Goal: Download file/media

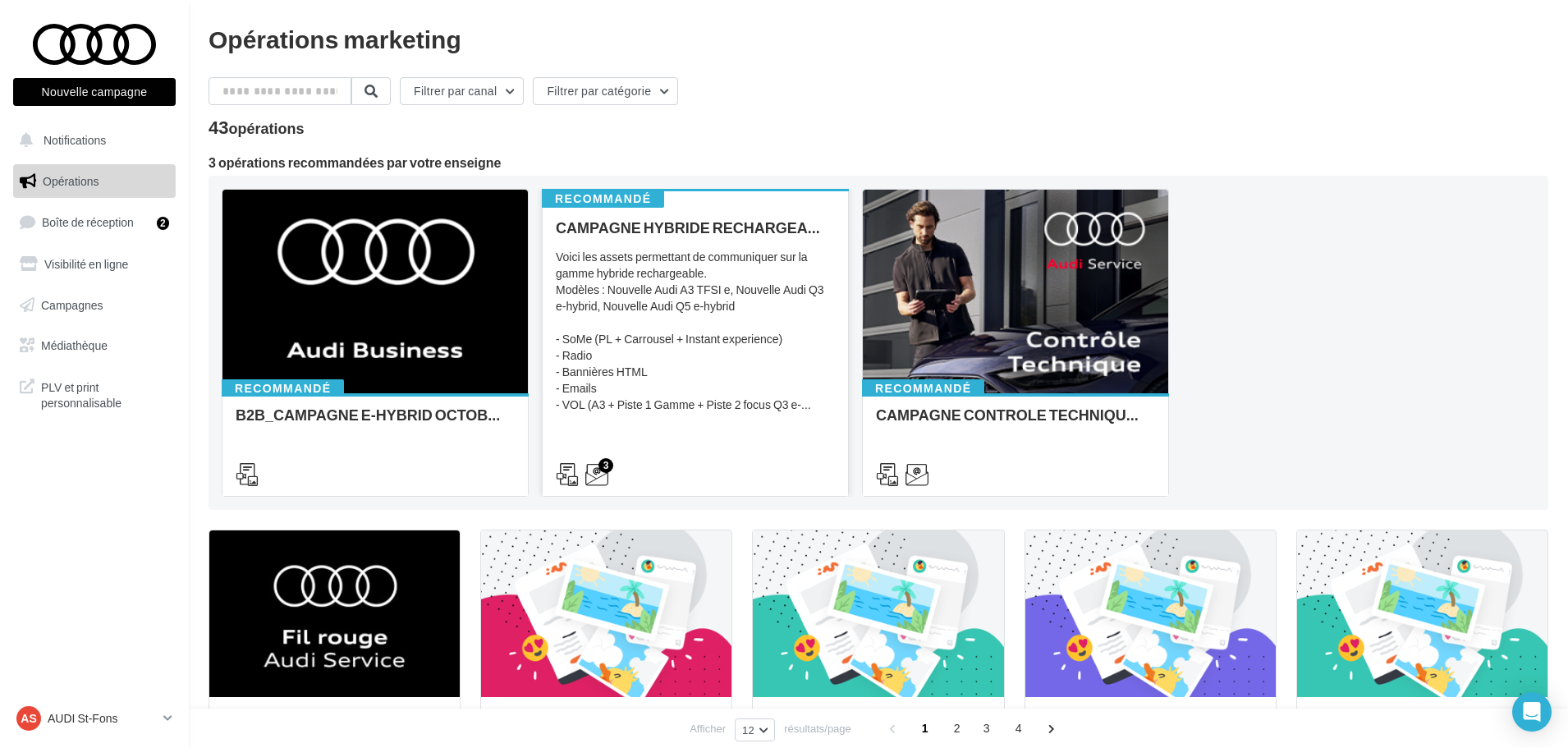
click at [619, 417] on div "CAMPAGNE HYBRIDE RECHARGEABLE Voici les assets permettant de communiquer sur la…" at bounding box center [696, 350] width 279 height 262
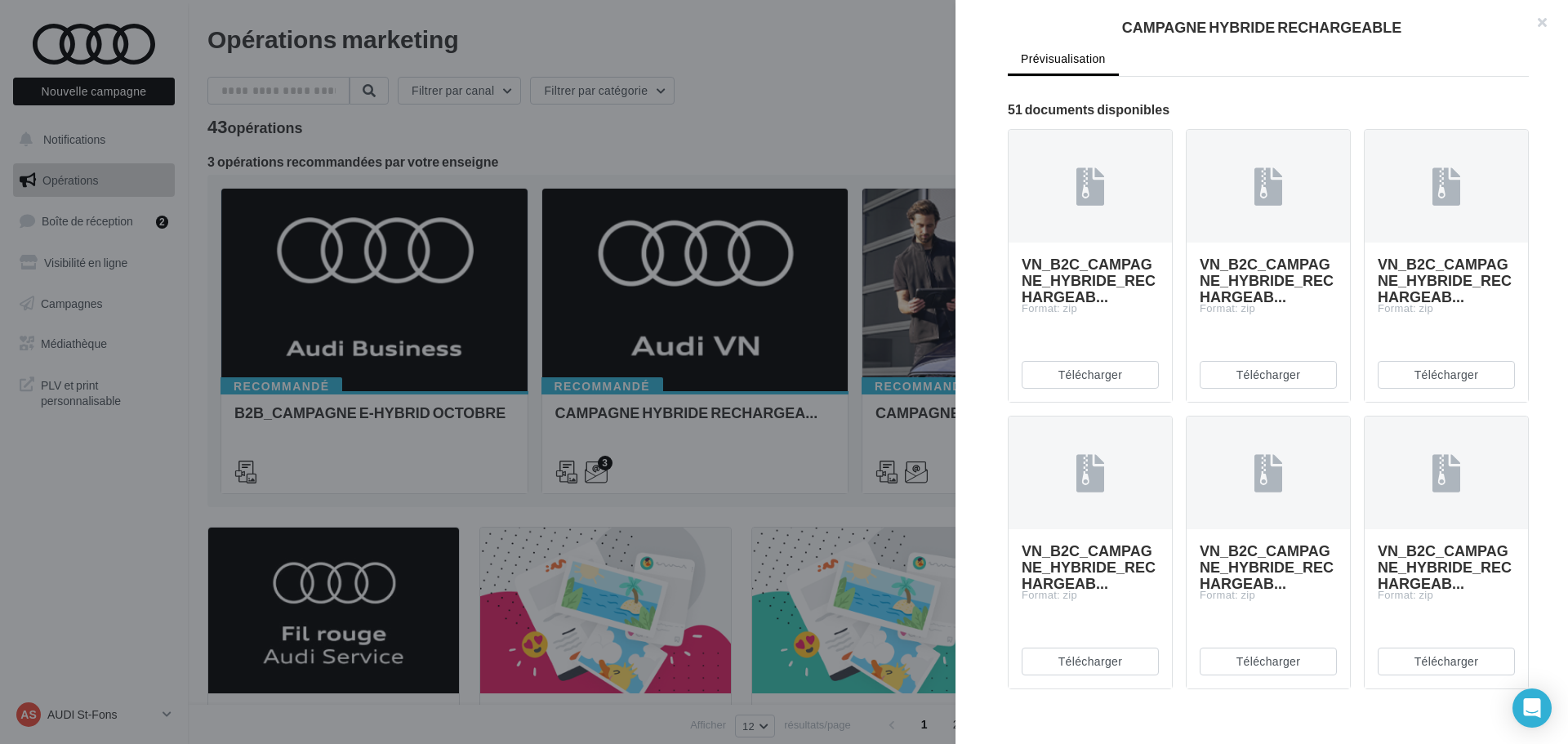
scroll to position [810, 0]
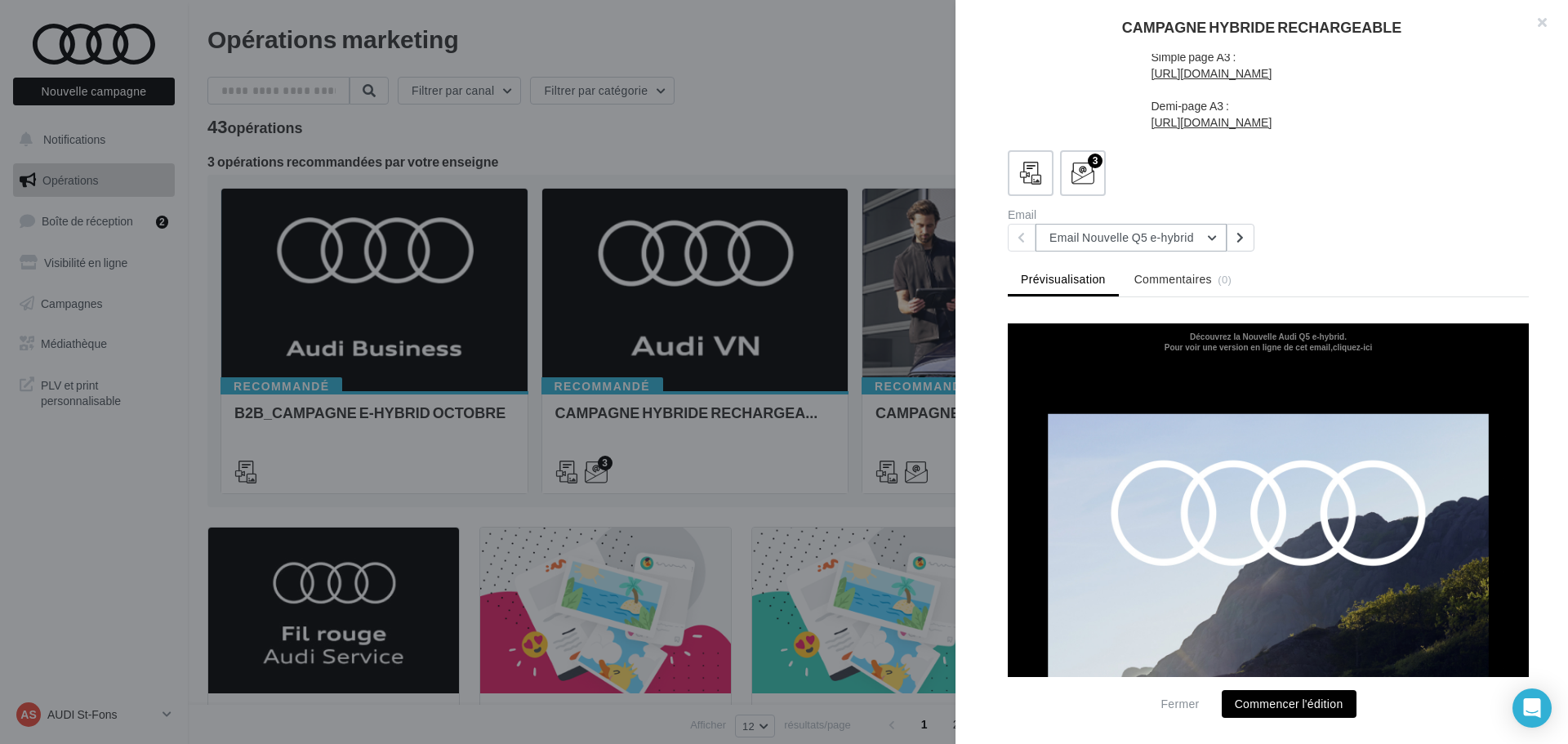
scroll to position [0, 0]
click at [1215, 251] on button "Email Nouvelle Q5 e-hybrid" at bounding box center [1131, 238] width 191 height 28
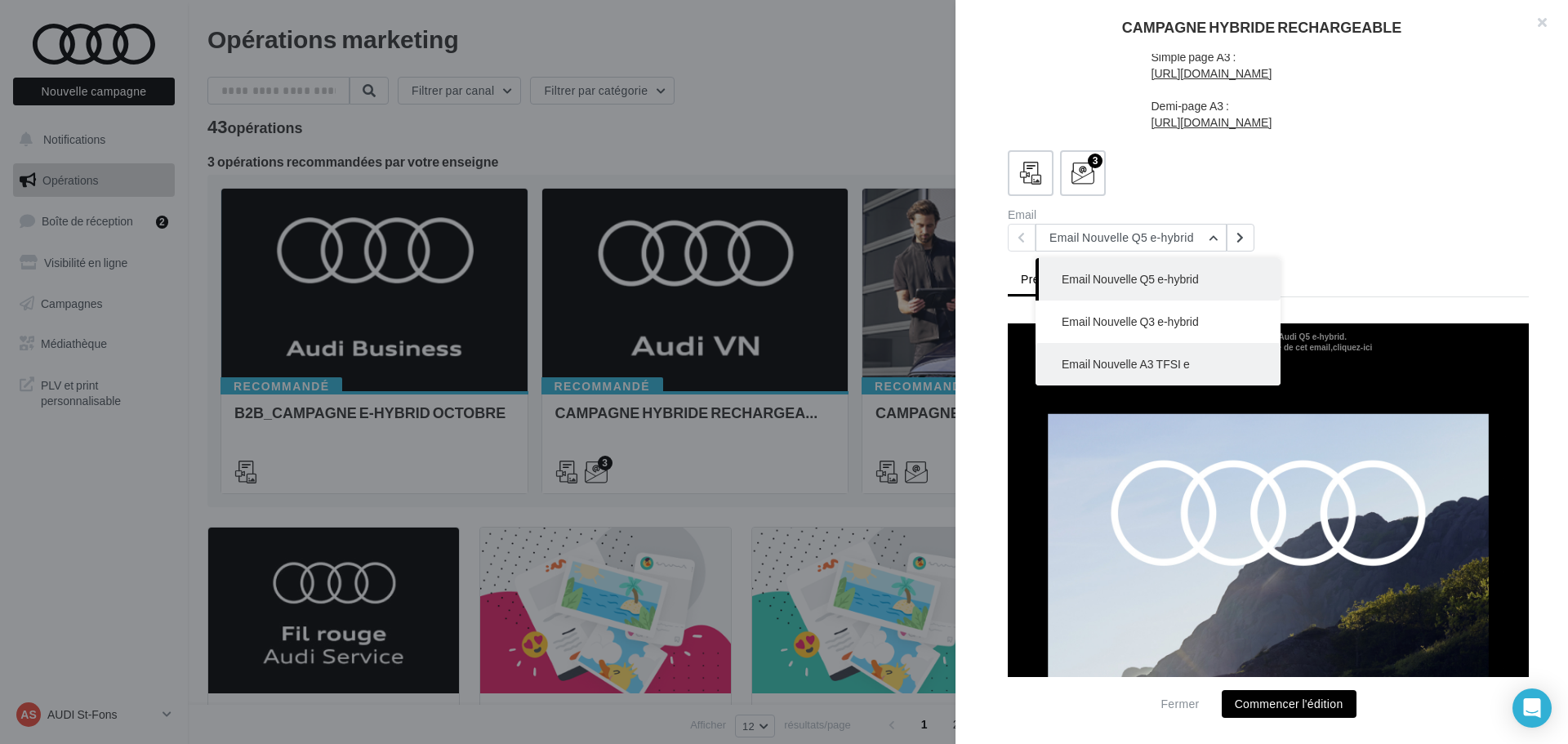
drag, startPoint x: 1156, startPoint y: 496, endPoint x: 1155, endPoint y: 506, distance: 10.0
click at [1155, 385] on button "Email Nouvelle A3 TFSI e" at bounding box center [1157, 364] width 245 height 43
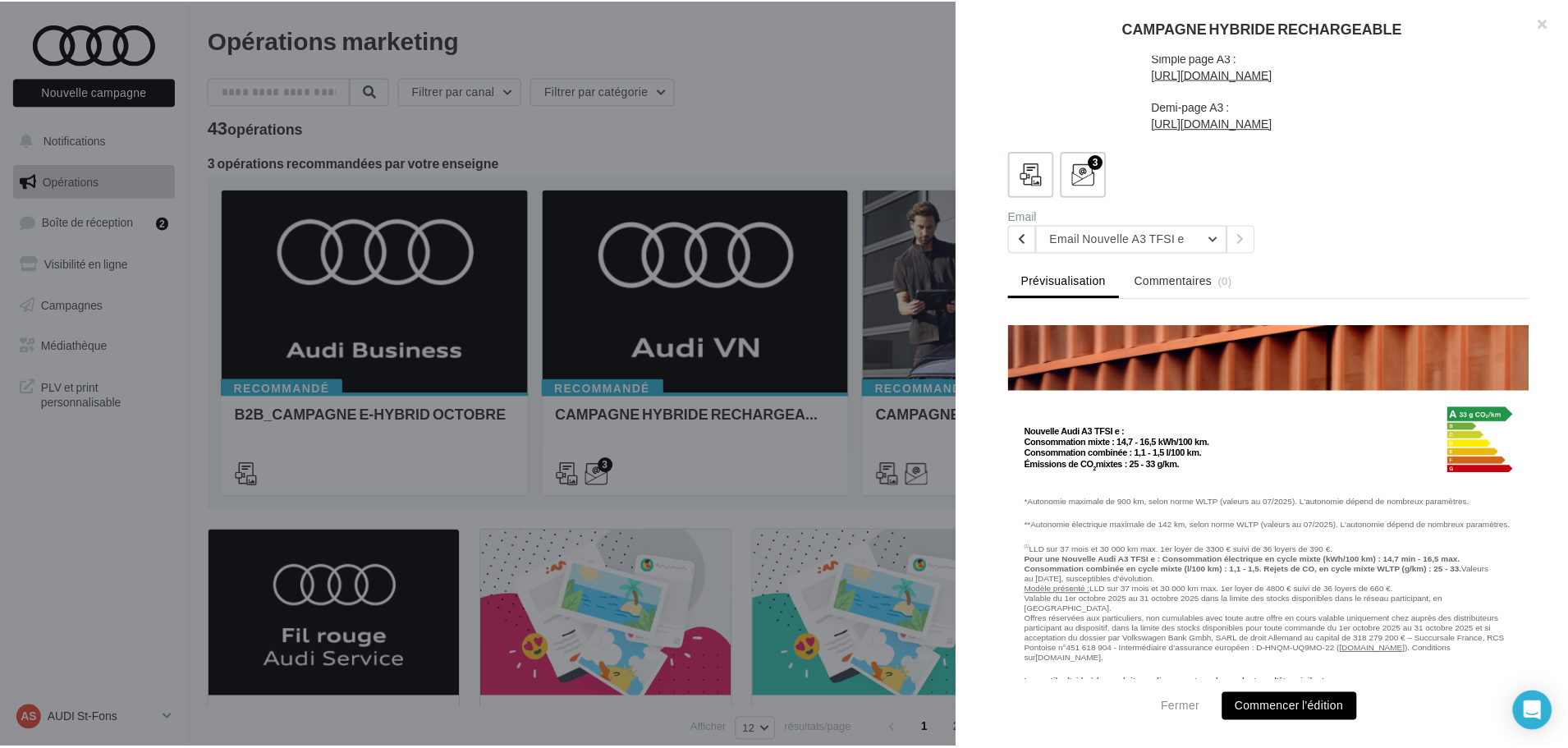
scroll to position [2217, 0]
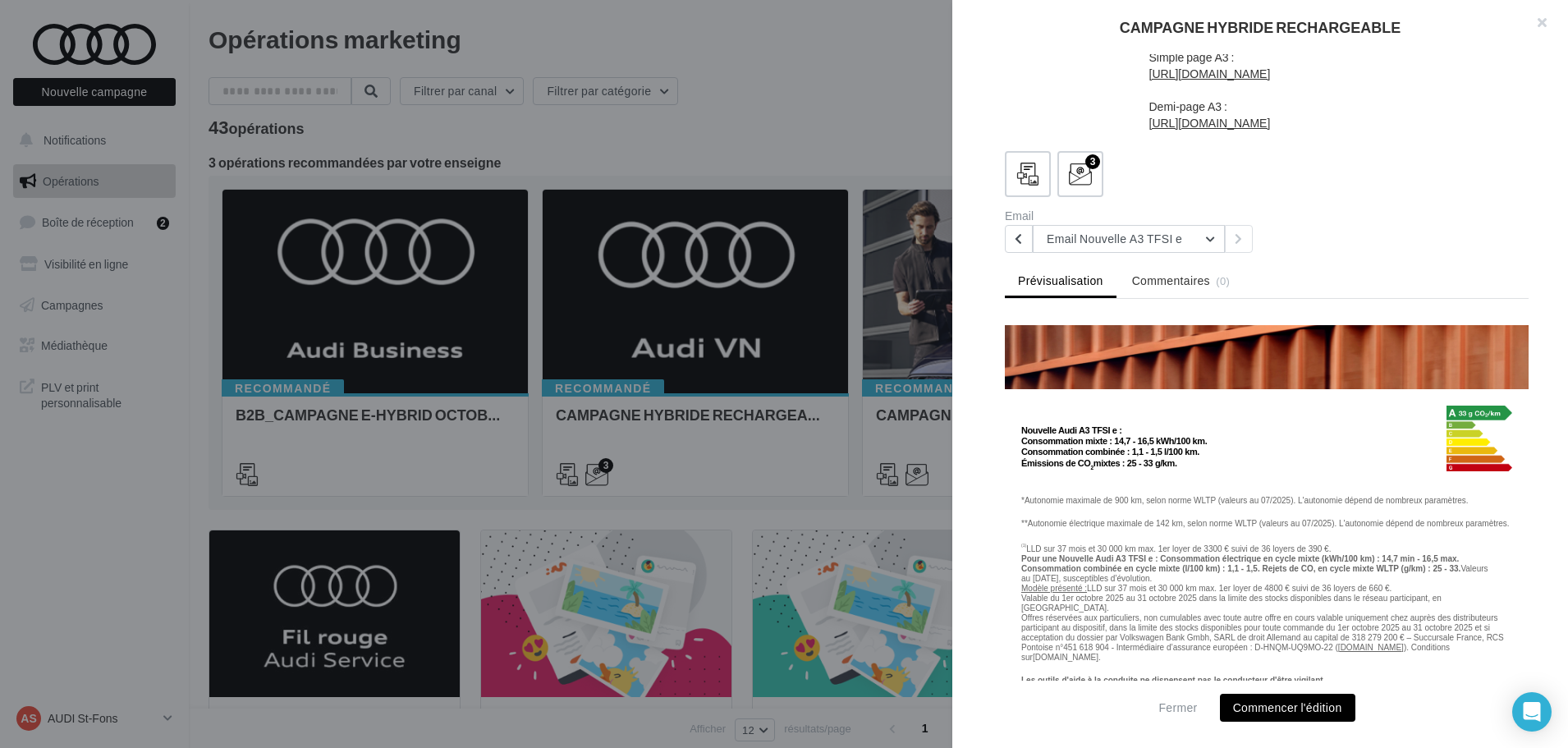
click at [849, 504] on div at bounding box center [784, 374] width 1568 height 748
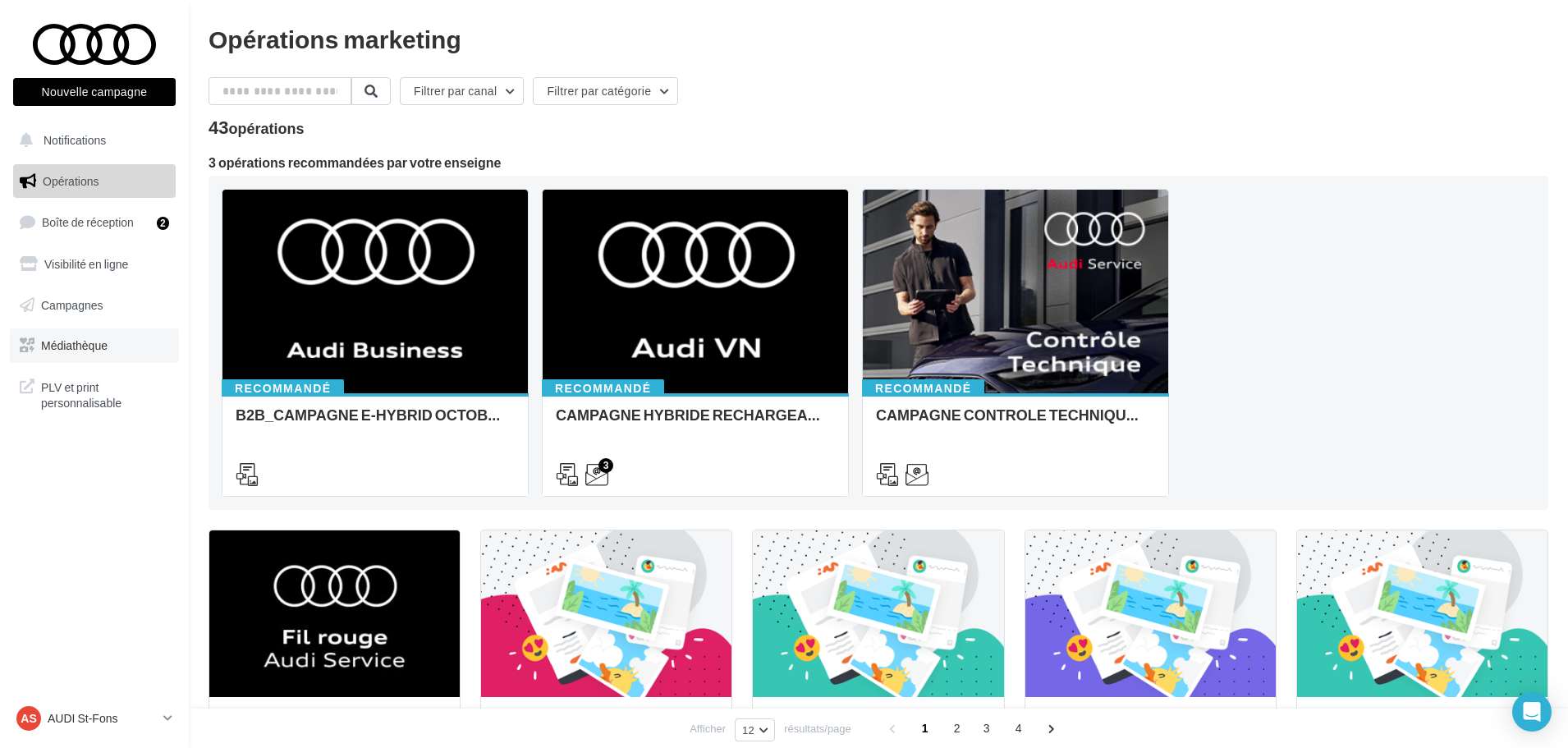
click at [85, 350] on span "Médiathèque" at bounding box center [75, 345] width 67 height 14
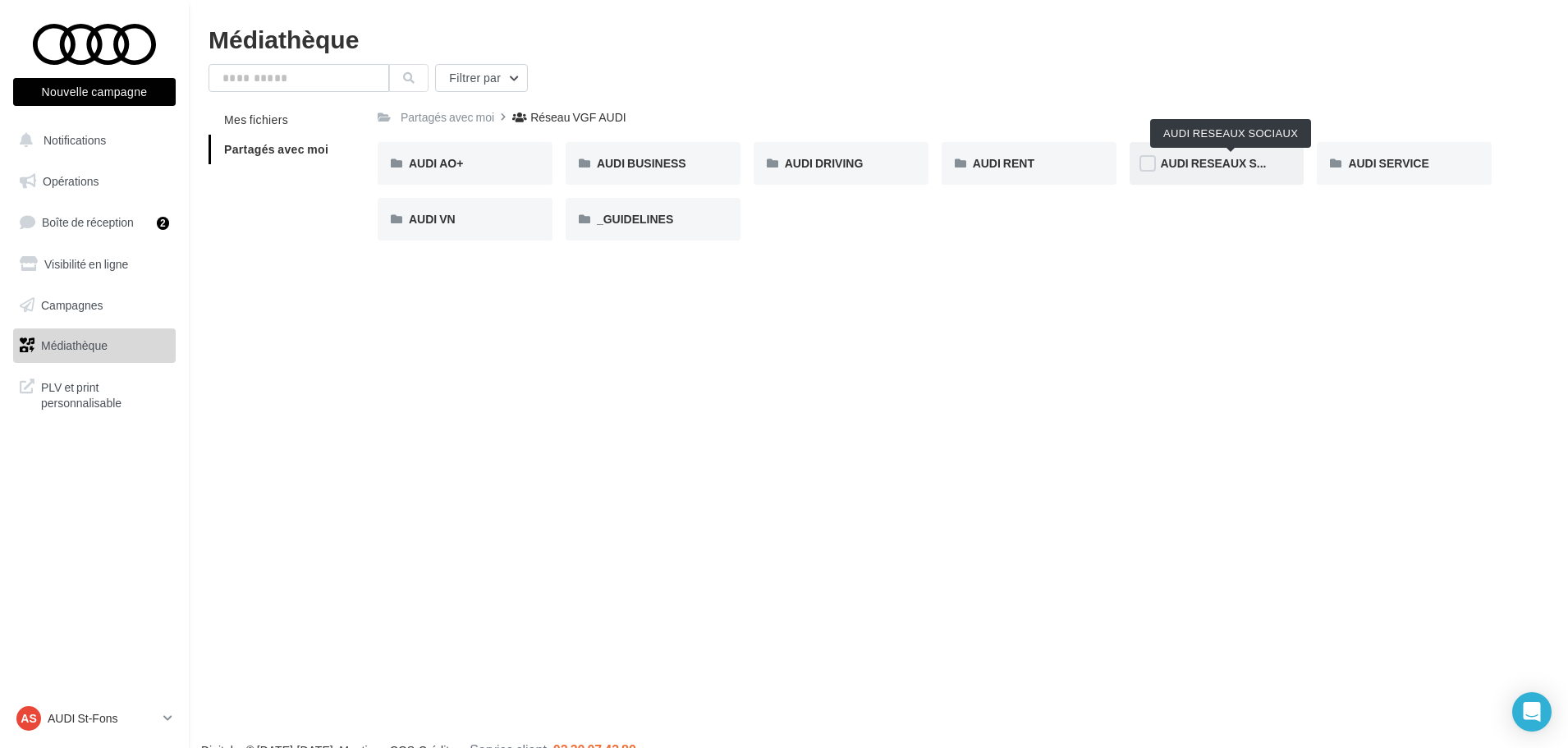
click at [1204, 168] on span "AUDI RESEAUX SOCIAUX" at bounding box center [1231, 163] width 141 height 14
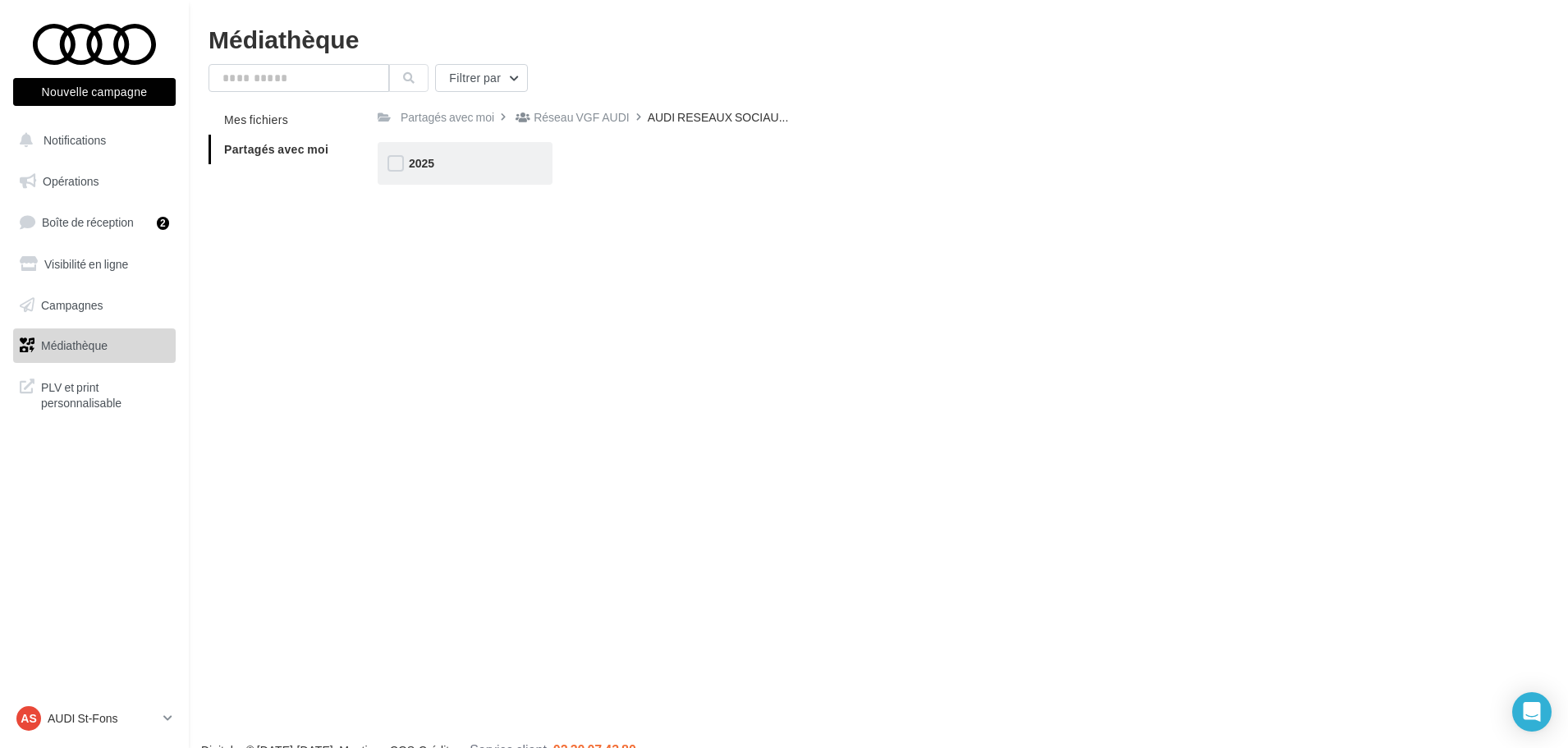
click at [446, 163] on div "2025" at bounding box center [464, 163] width 112 height 16
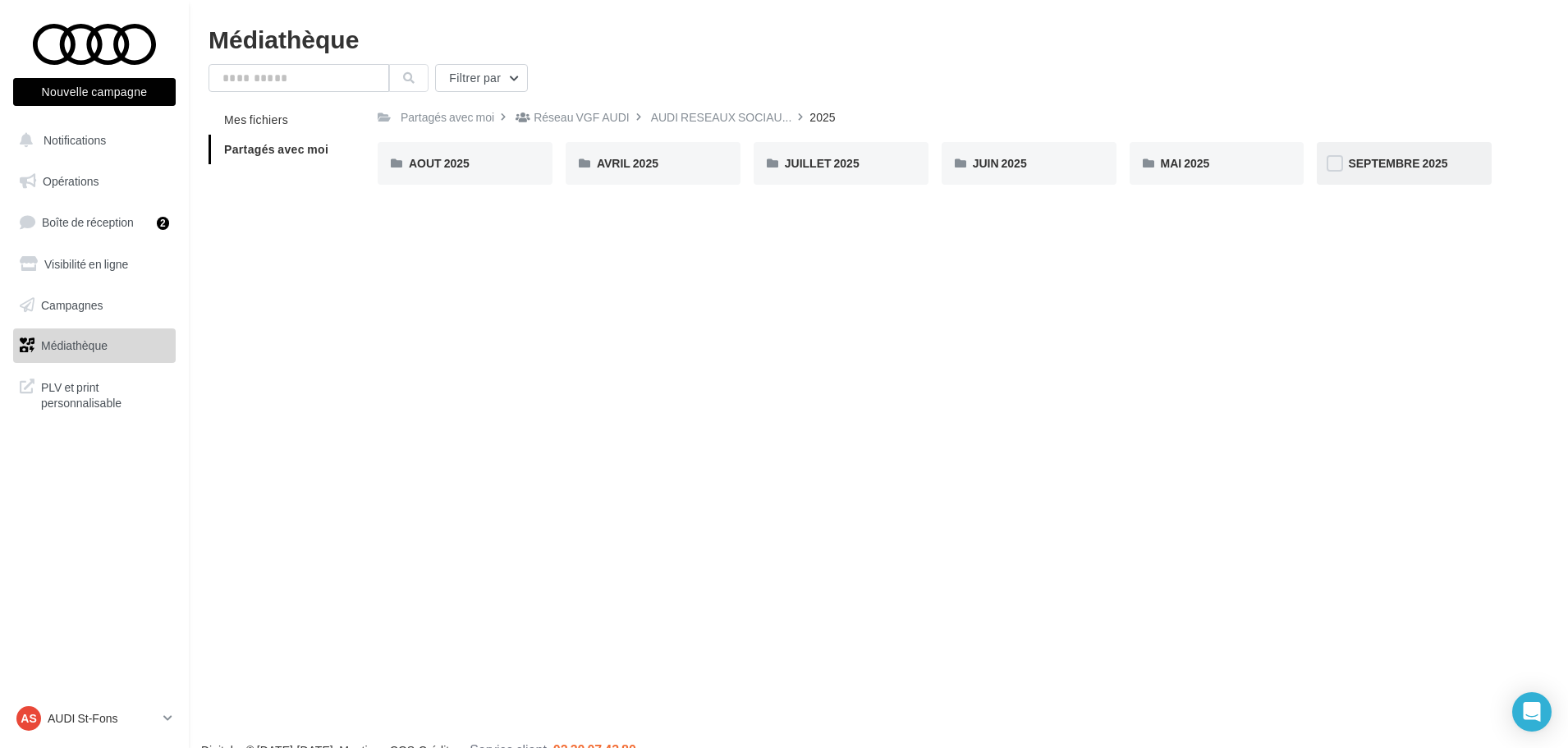
click at [1402, 173] on div "SEPTEMBRE 2025" at bounding box center [1404, 164] width 175 height 43
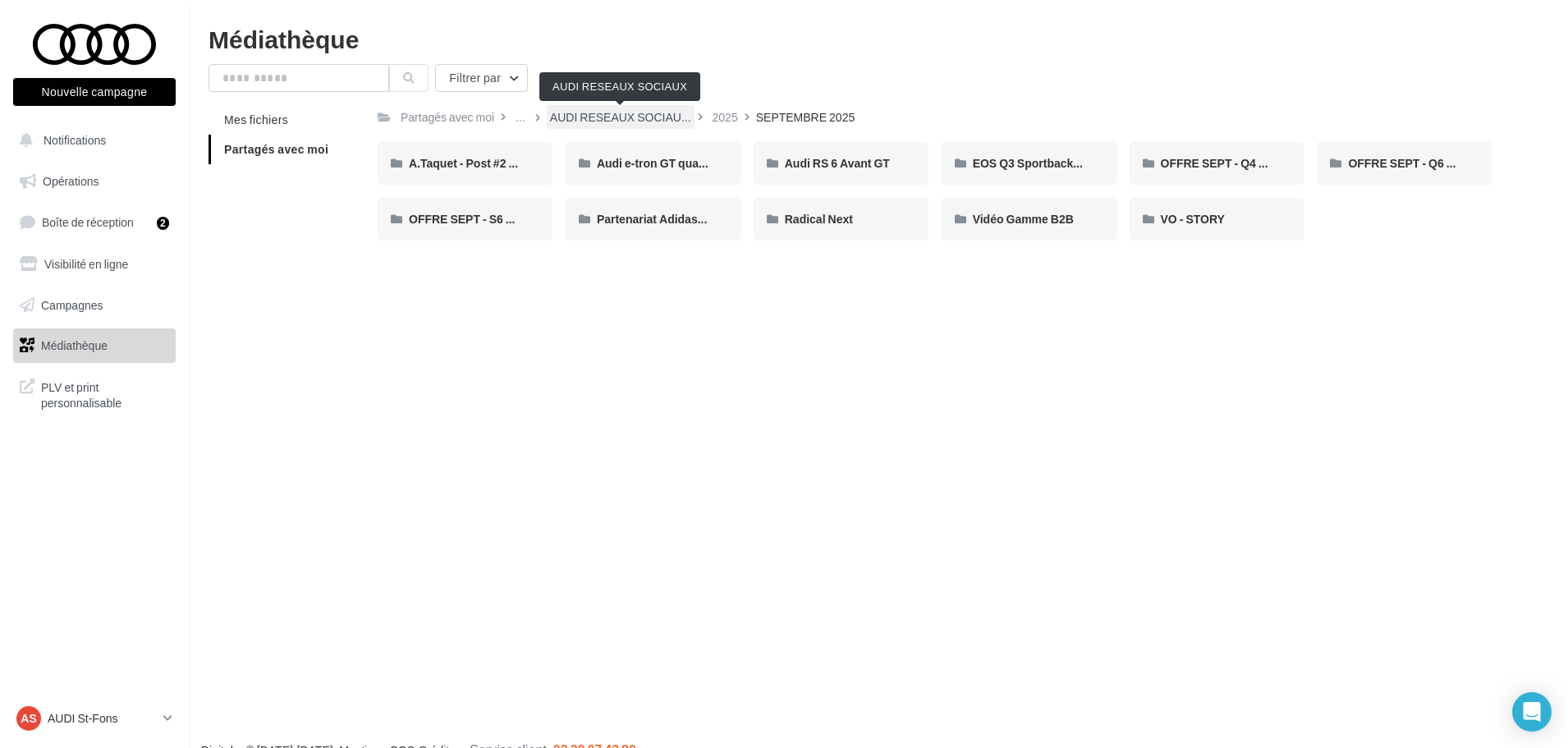
click at [605, 122] on span "AUDI RESEAUX SOCIAU..." at bounding box center [620, 117] width 141 height 16
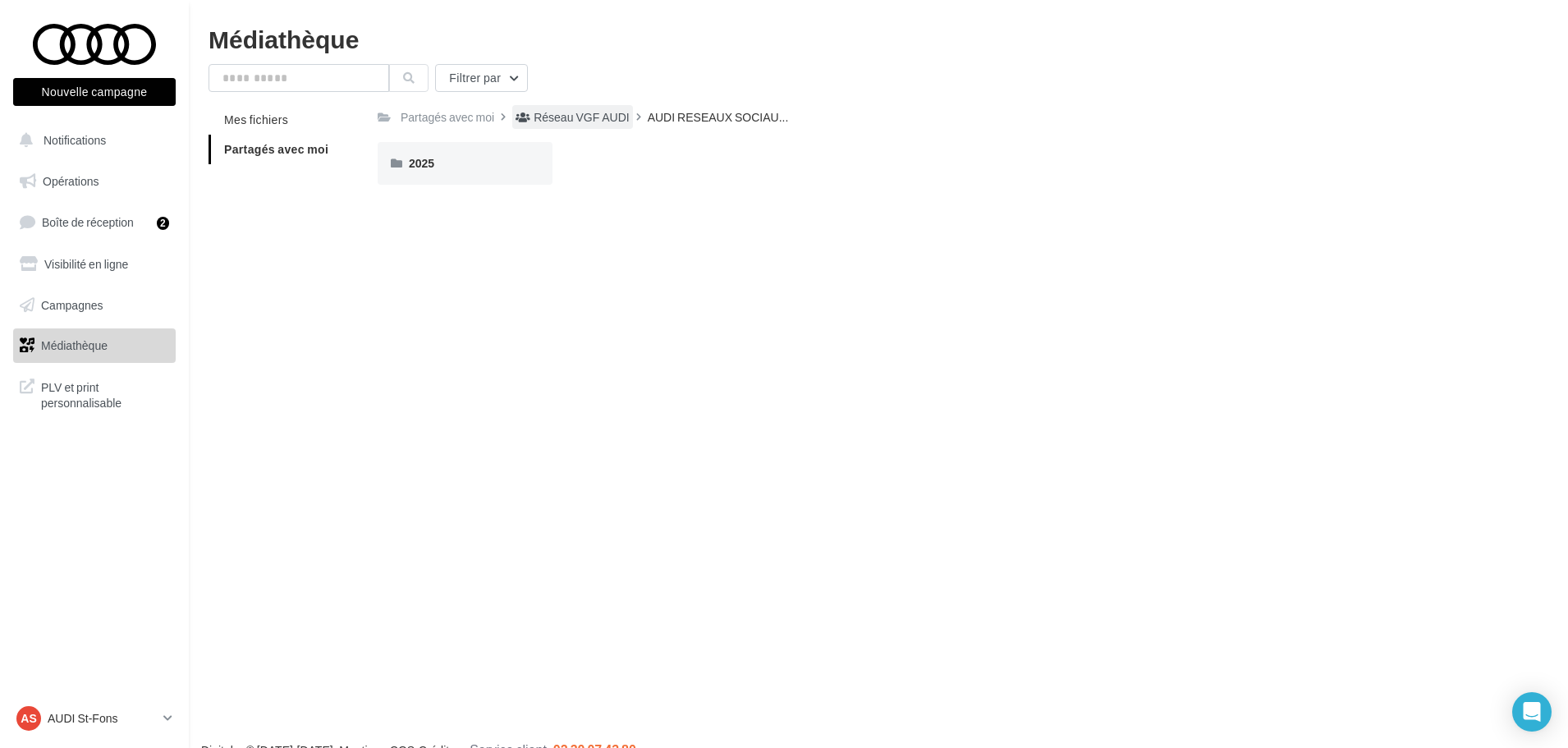
click at [564, 122] on div "Réseau VGF AUDI" at bounding box center [581, 117] width 95 height 16
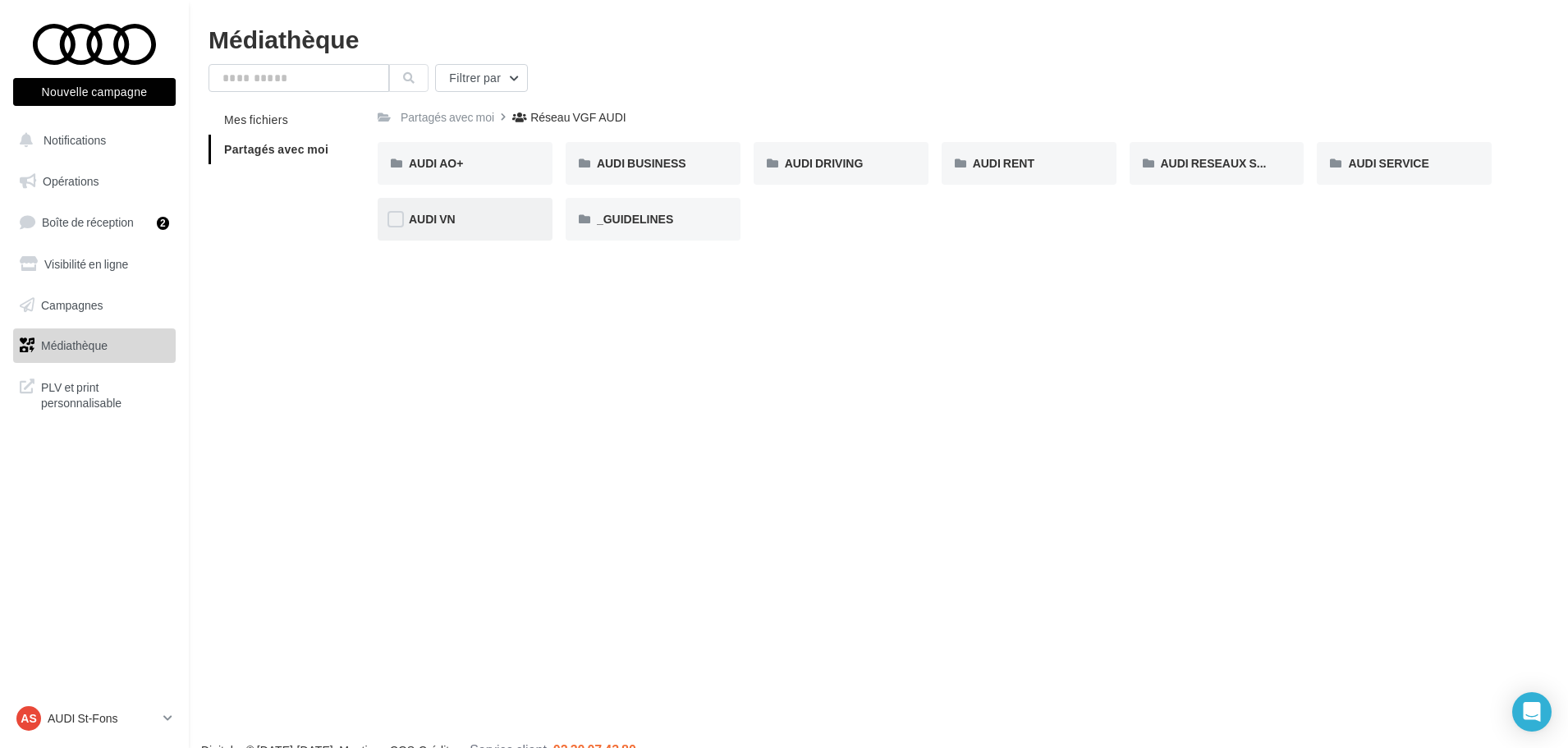
click at [462, 210] on div "AUDI VN" at bounding box center [465, 219] width 175 height 43
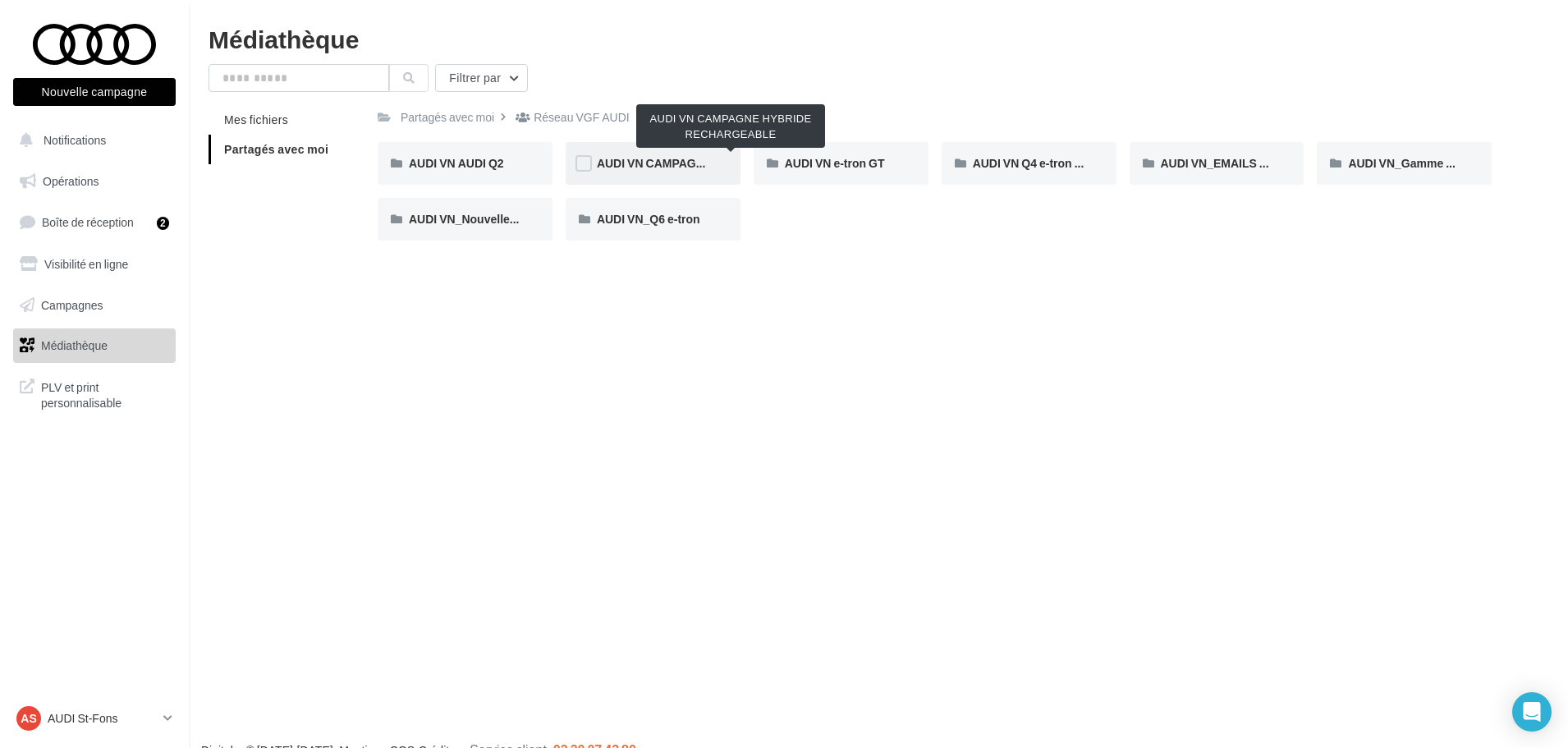
click at [657, 159] on span "AUDI VN CAMPAGNE HYBRIDE RECHARGEABLE" at bounding box center [732, 163] width 269 height 14
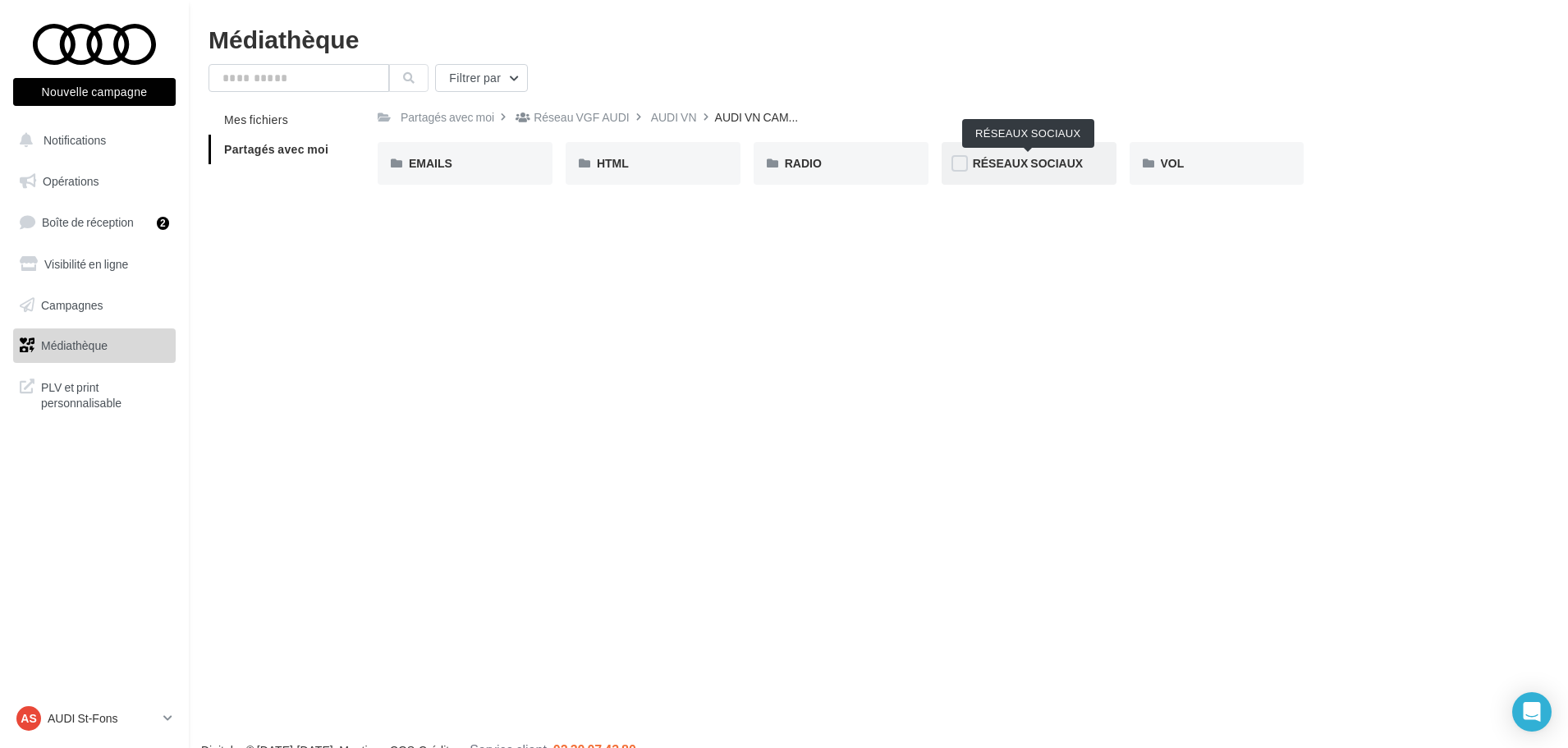
click at [1008, 157] on span "RÉSEAUX SOCIAUX" at bounding box center [1027, 163] width 110 height 14
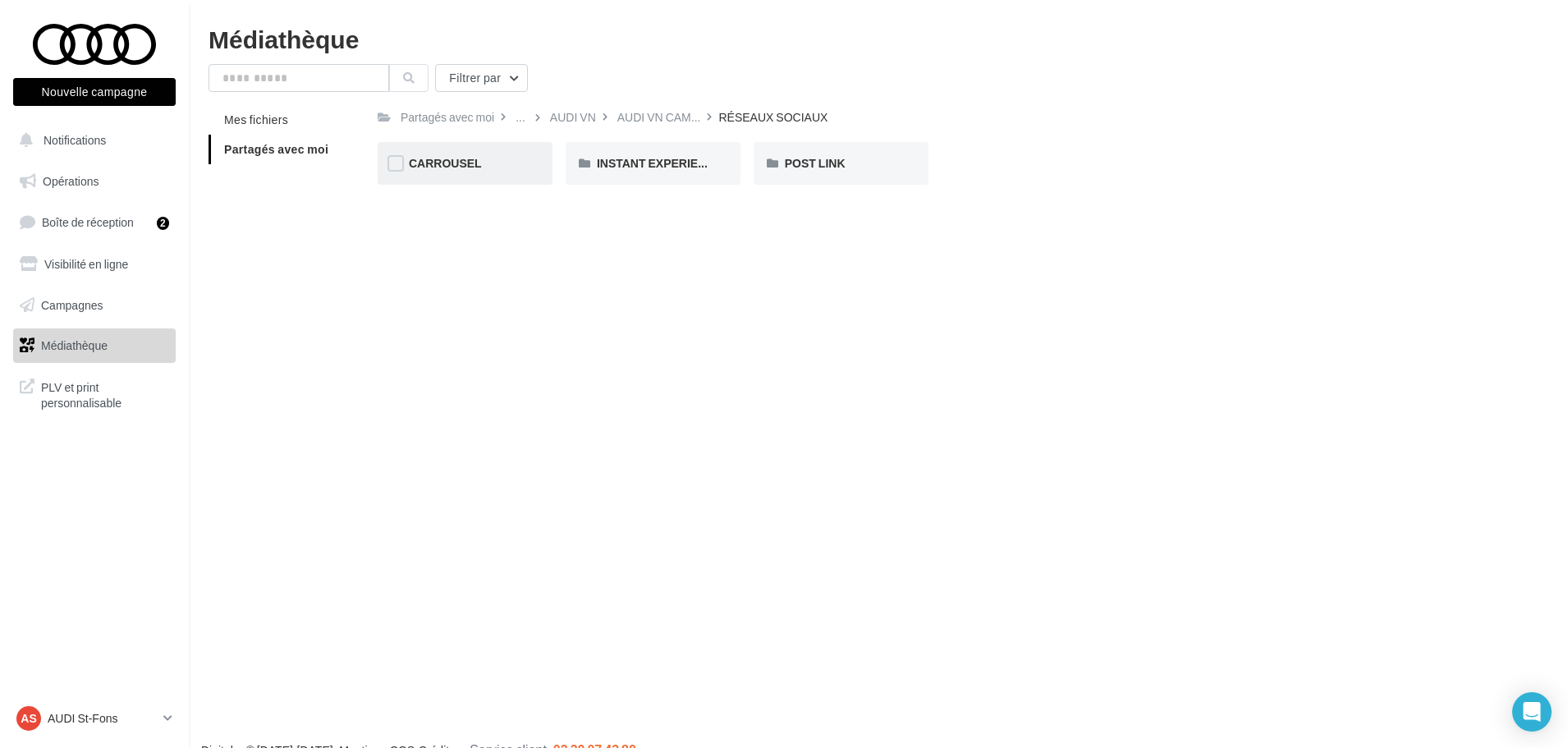
click at [472, 167] on span "CARROUSEL" at bounding box center [445, 163] width 73 height 14
click at [743, 121] on div "RÉSEAUX SOCIAUX" at bounding box center [709, 117] width 109 height 16
click at [806, 157] on span "POST LINK" at bounding box center [815, 163] width 61 height 14
click at [512, 170] on div "A3 TFSI e" at bounding box center [464, 163] width 112 height 16
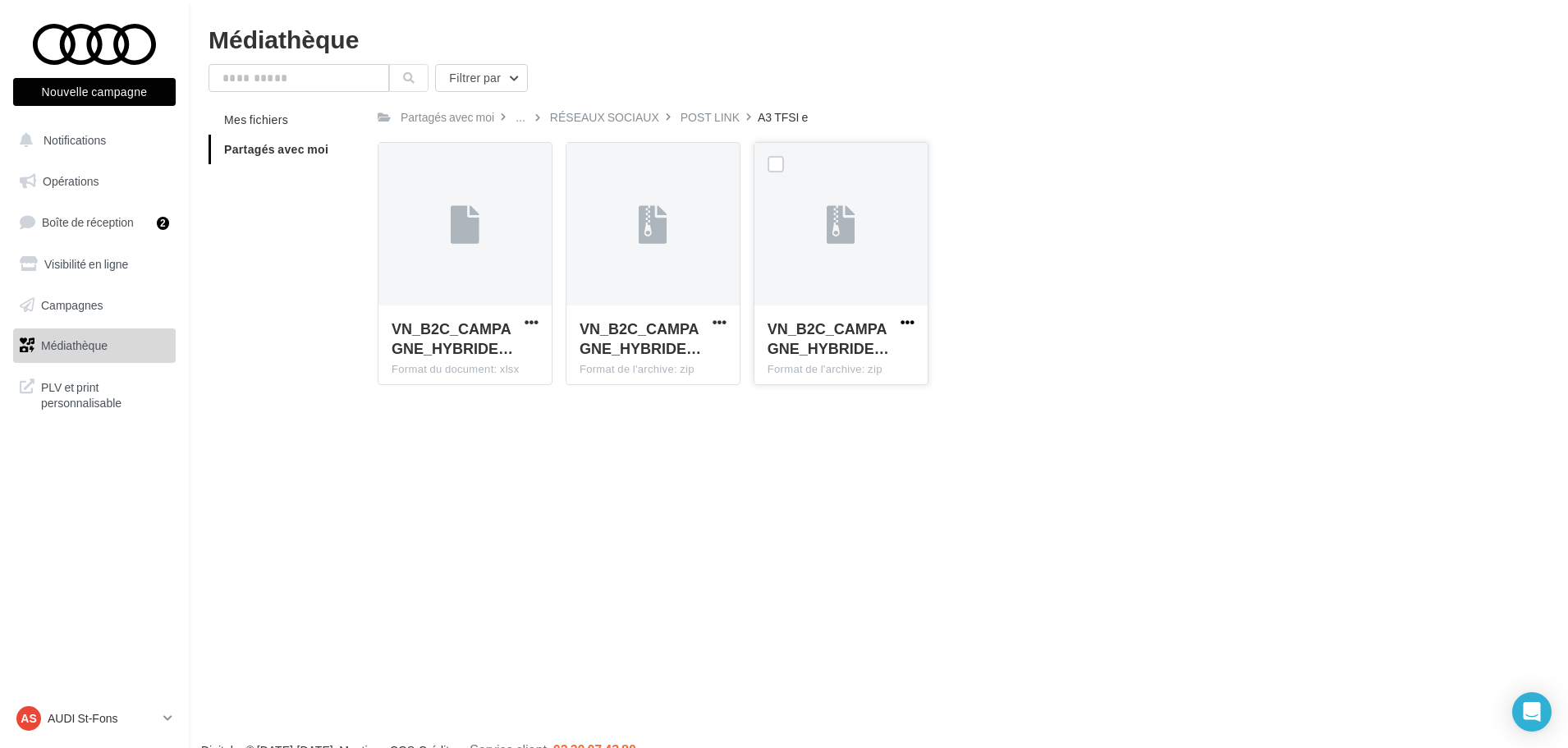
click at [907, 319] on span "button" at bounding box center [907, 322] width 14 height 14
click at [887, 337] on button "Télécharger" at bounding box center [836, 355] width 165 height 43
click at [709, 314] on div at bounding box center [720, 321] width 21 height 16
click at [715, 323] on span "button" at bounding box center [720, 322] width 14 height 14
drag, startPoint x: 709, startPoint y: 359, endPoint x: 760, endPoint y: 326, distance: 60.7
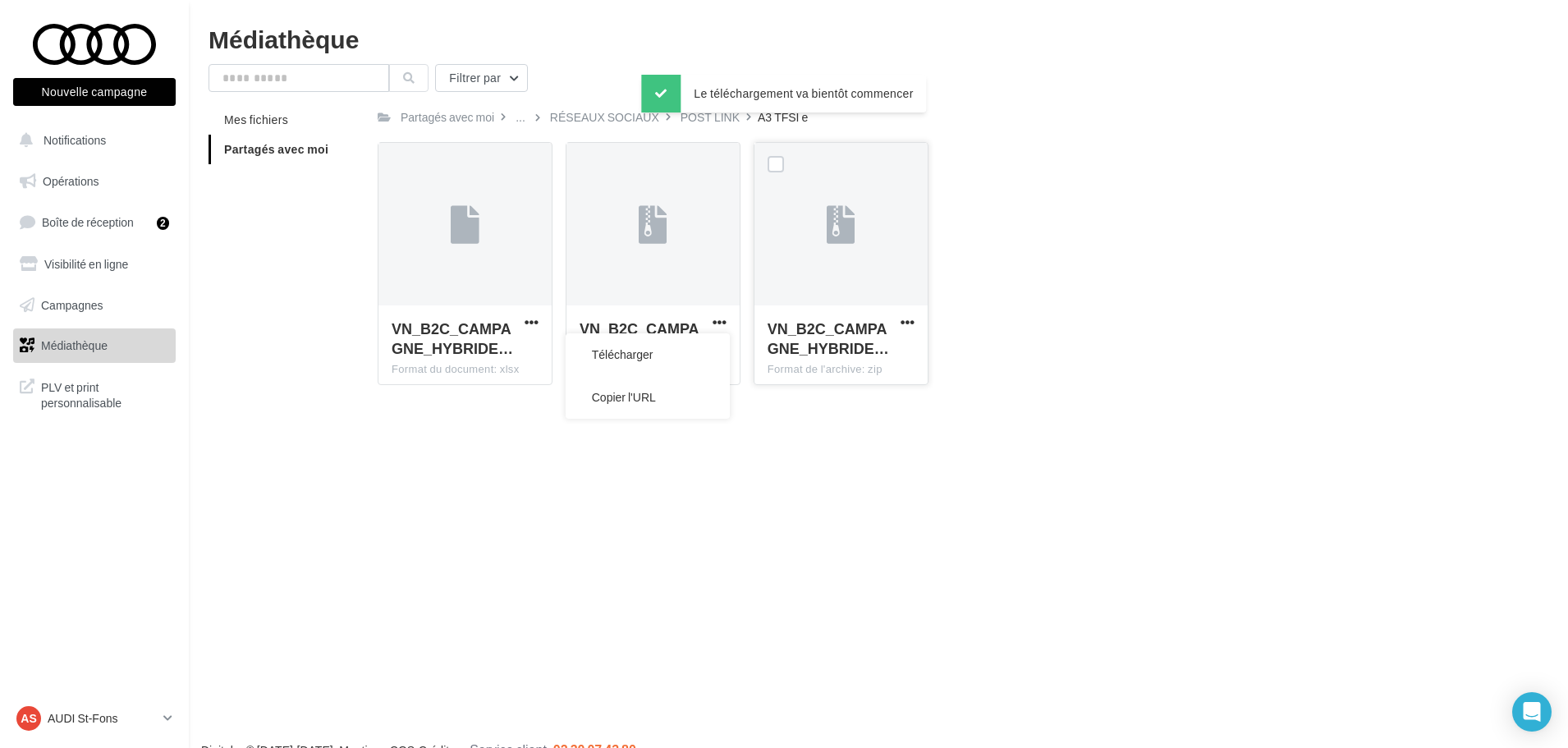
click at [709, 359] on button "Télécharger" at bounding box center [648, 355] width 165 height 43
drag, startPoint x: 1402, startPoint y: 86, endPoint x: 1392, endPoint y: 92, distance: 11.7
click at [1402, 86] on div "Filtrer par" at bounding box center [878, 78] width 1340 height 28
click at [128, 720] on p "AUDI St-Fons" at bounding box center [102, 718] width 109 height 16
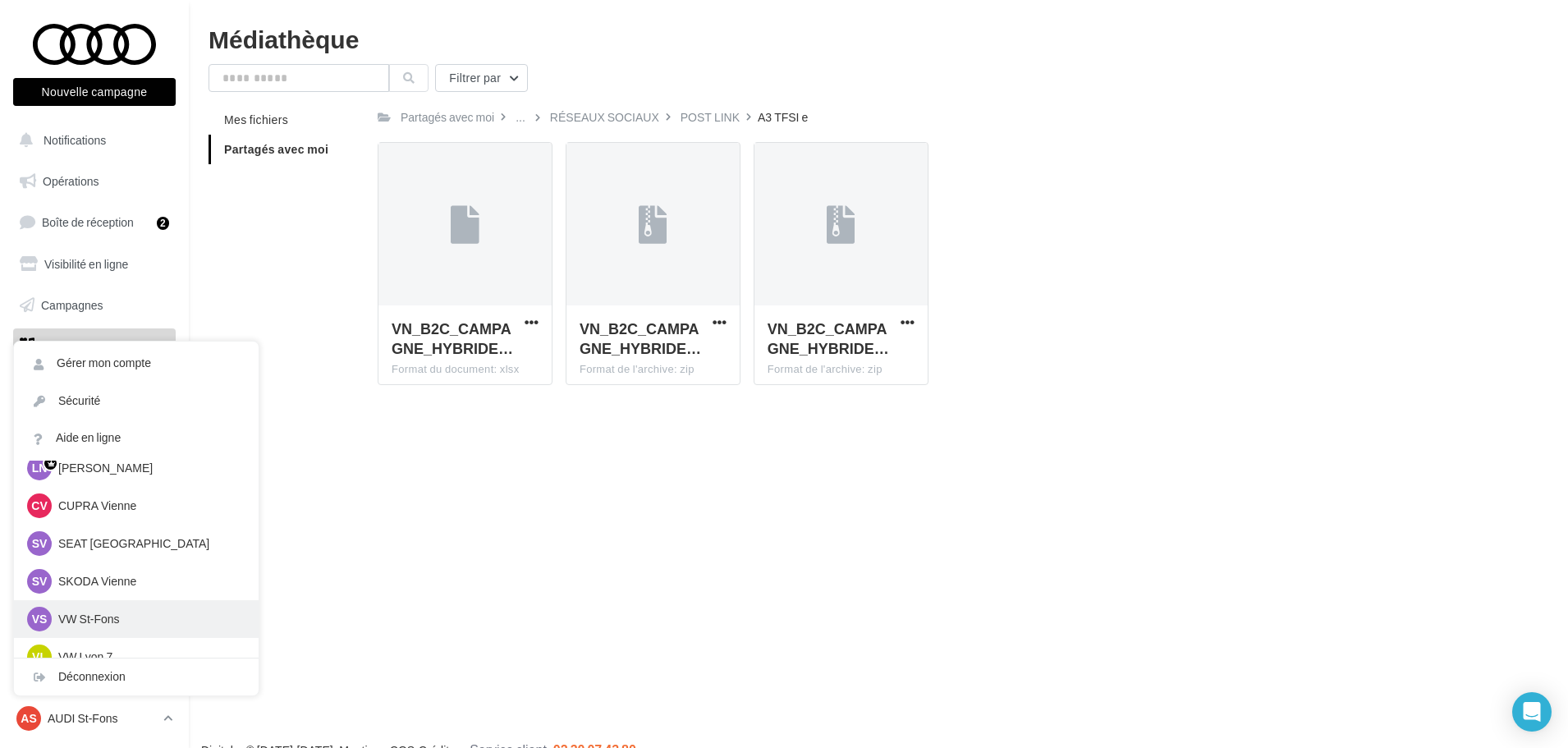
scroll to position [82, 0]
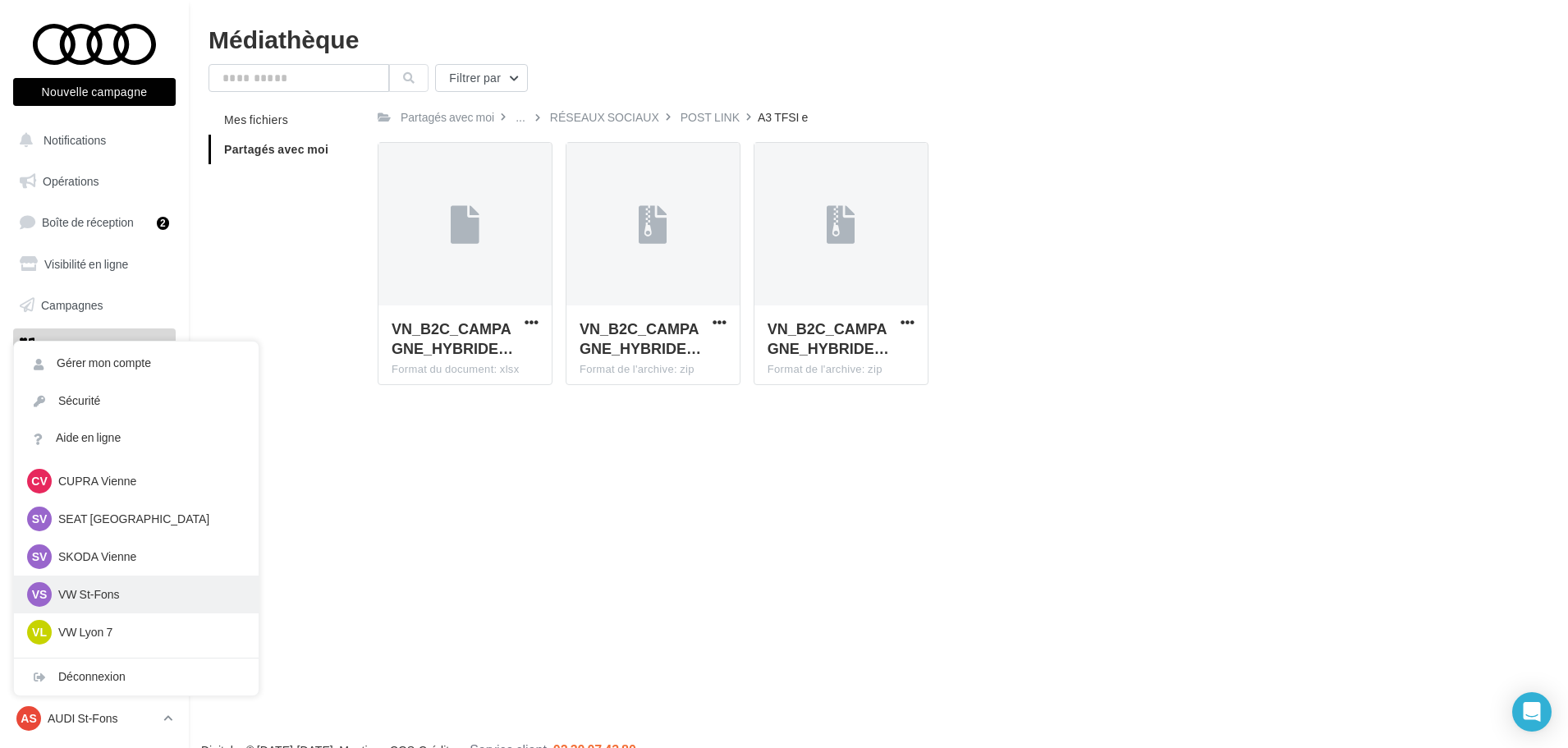
click at [95, 588] on p "VW St-Fons" at bounding box center [148, 594] width 181 height 16
